Goal: Transaction & Acquisition: Download file/media

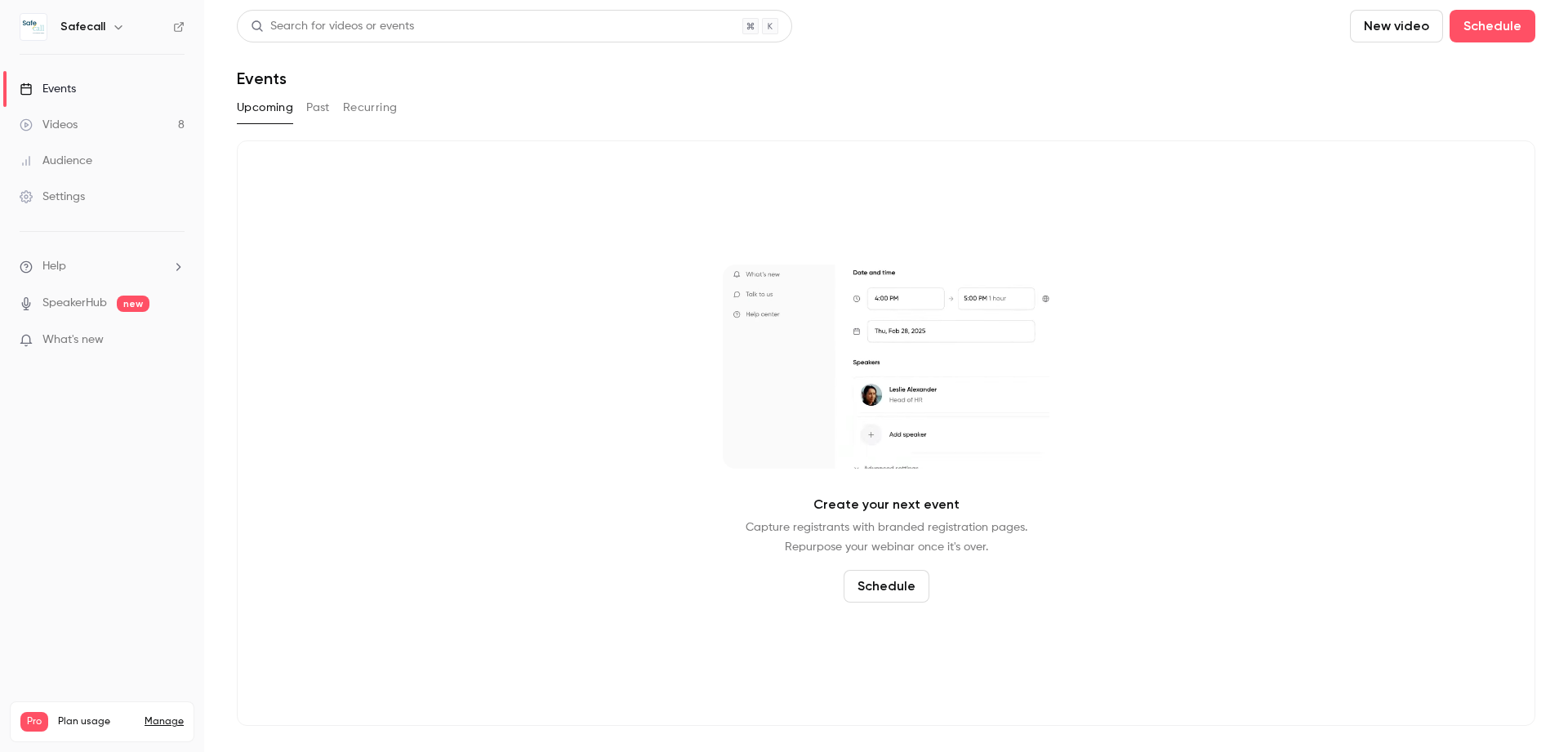
click at [55, 128] on div "Videos" at bounding box center [48, 124] width 58 height 16
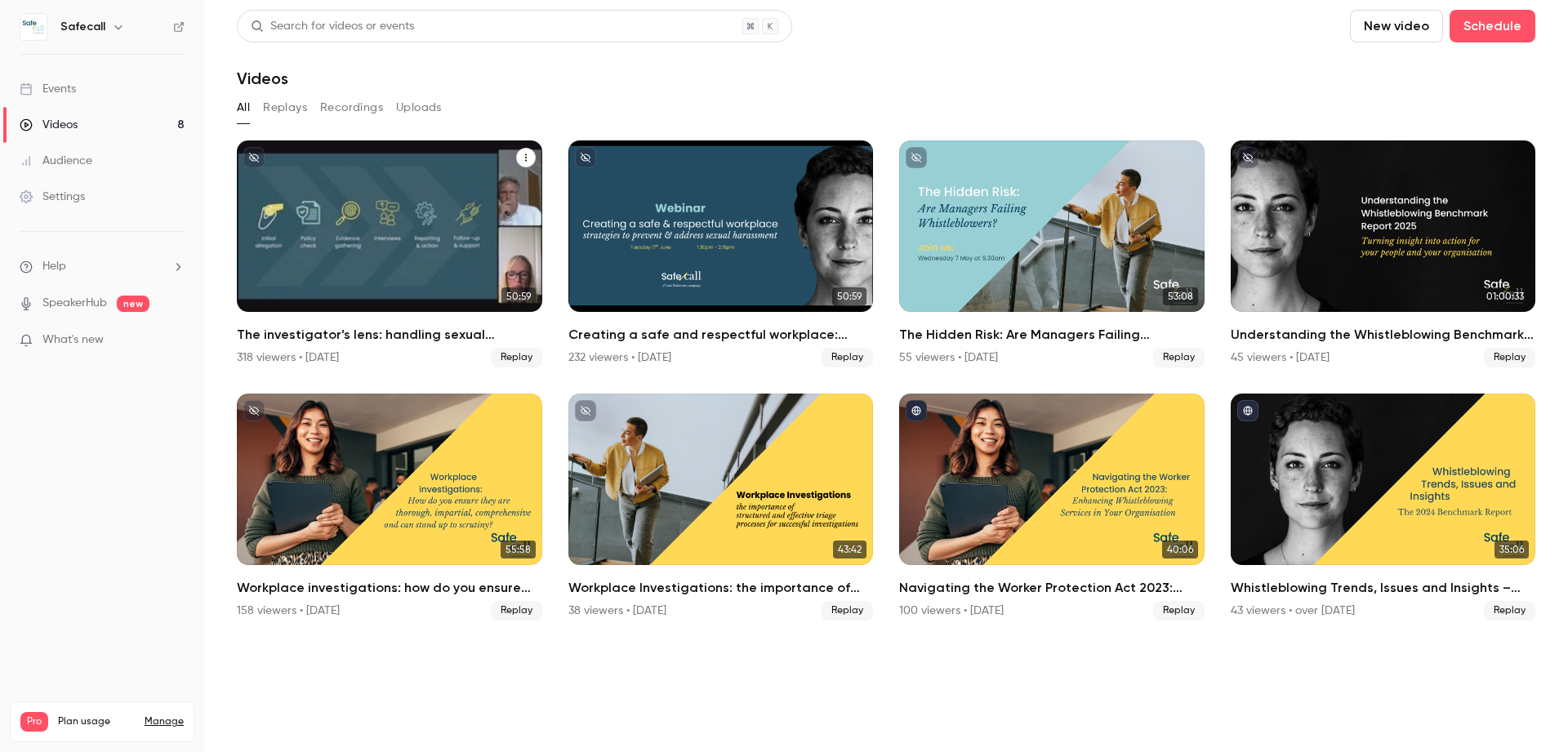
click at [371, 338] on h2 "The investigator’s lens: handling sexual harassment allegations with precision …" at bounding box center [389, 334] width 305 height 19
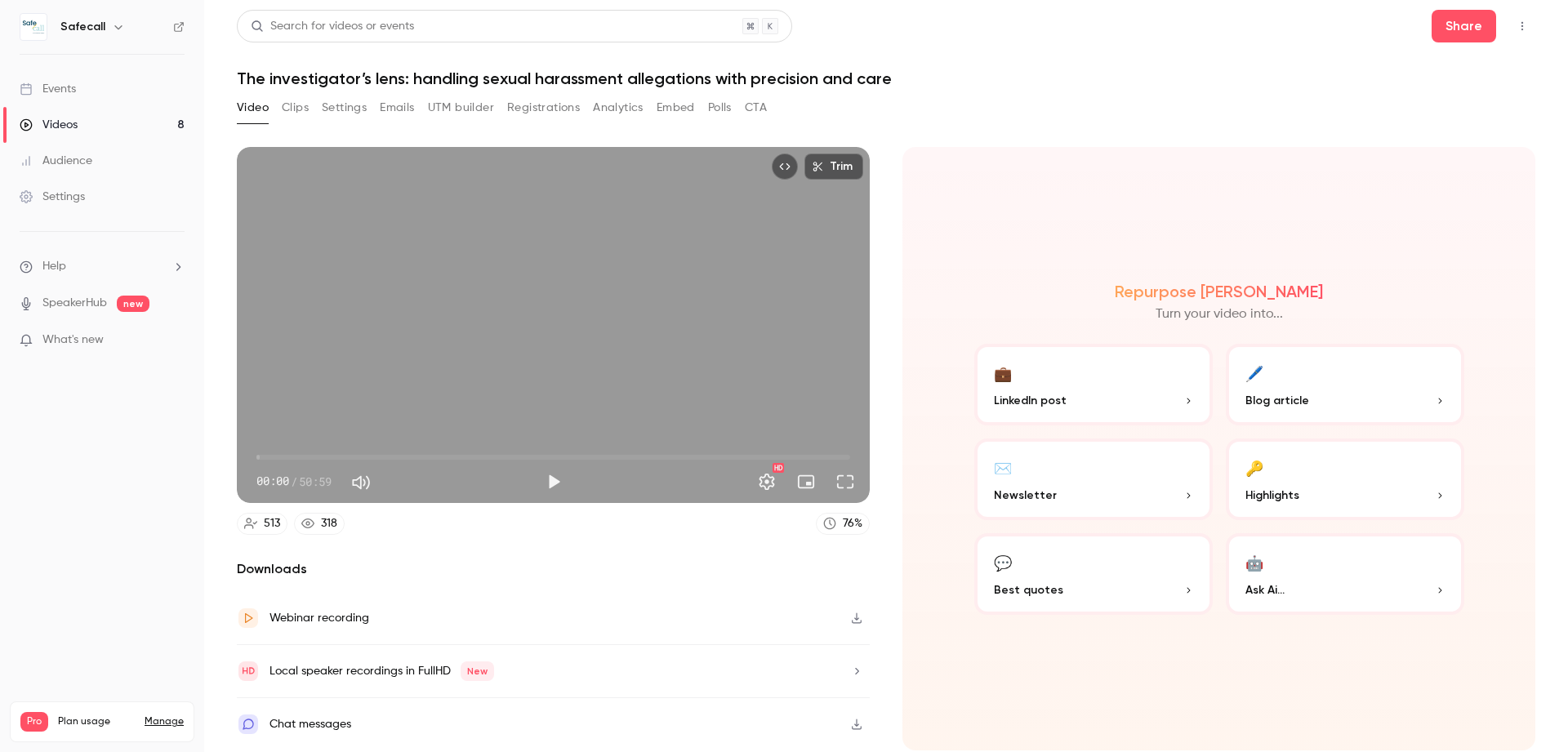
click at [551, 110] on button "Registrations" at bounding box center [543, 108] width 73 height 26
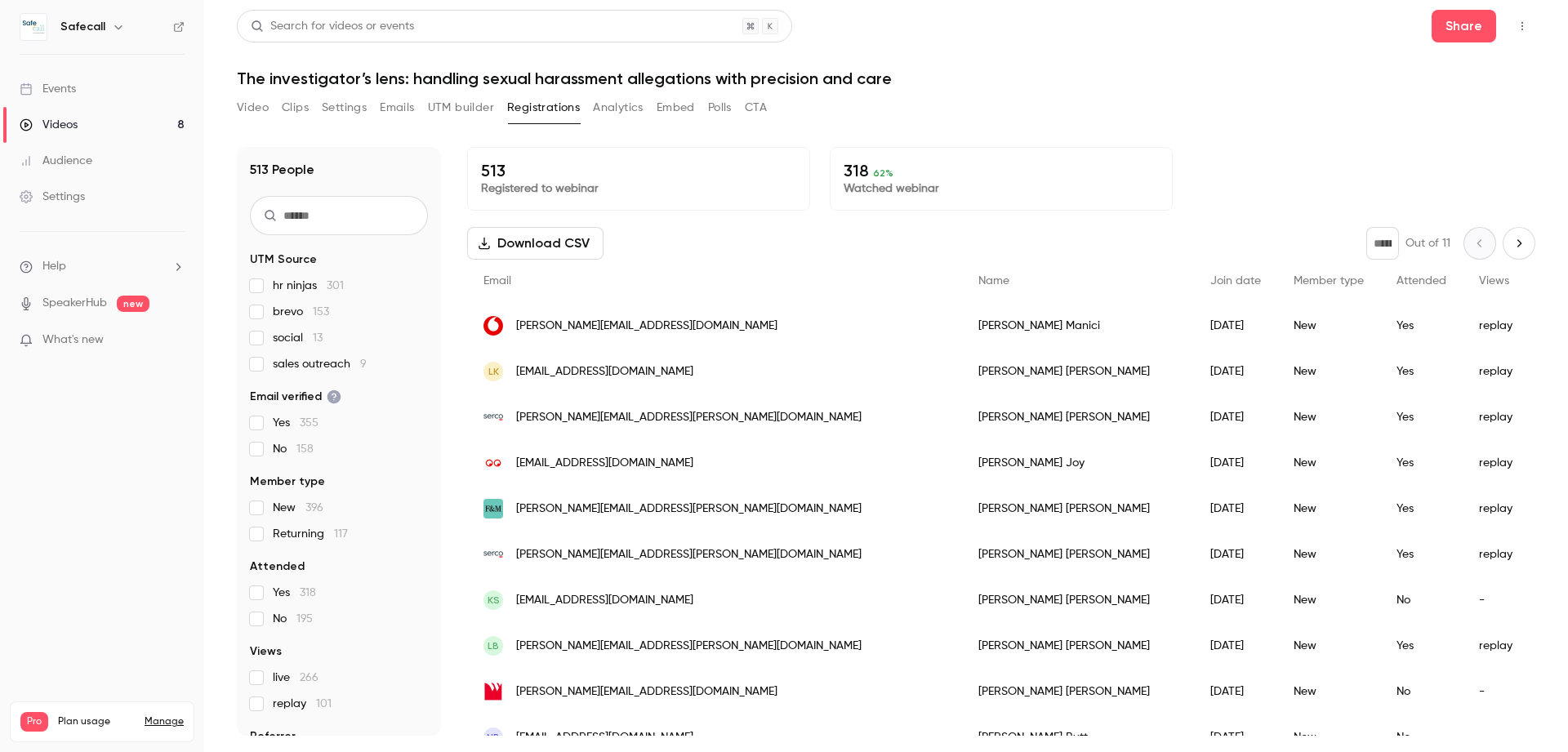
click at [596, 248] on button "Download CSV" at bounding box center [535, 243] width 137 height 33
